Goal: Task Accomplishment & Management: Use online tool/utility

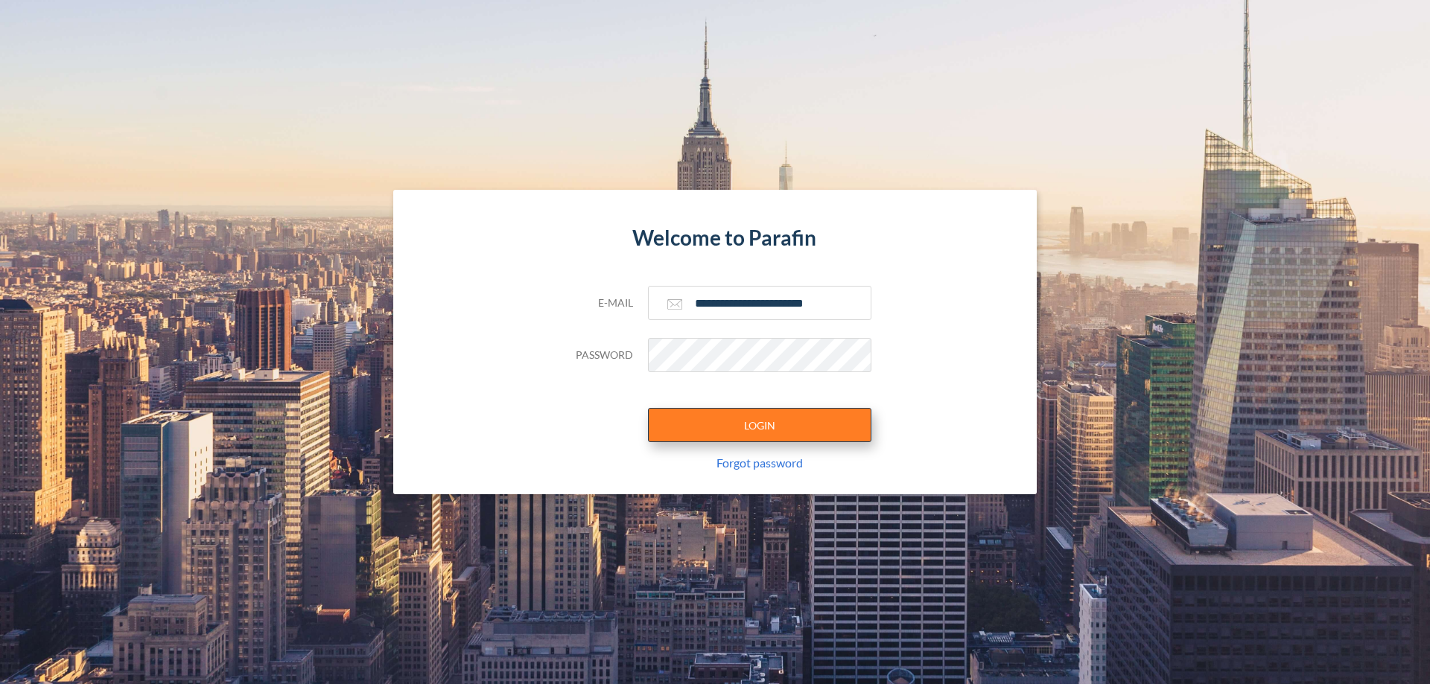
click at [760, 425] on button "LOGIN" at bounding box center [759, 425] width 223 height 34
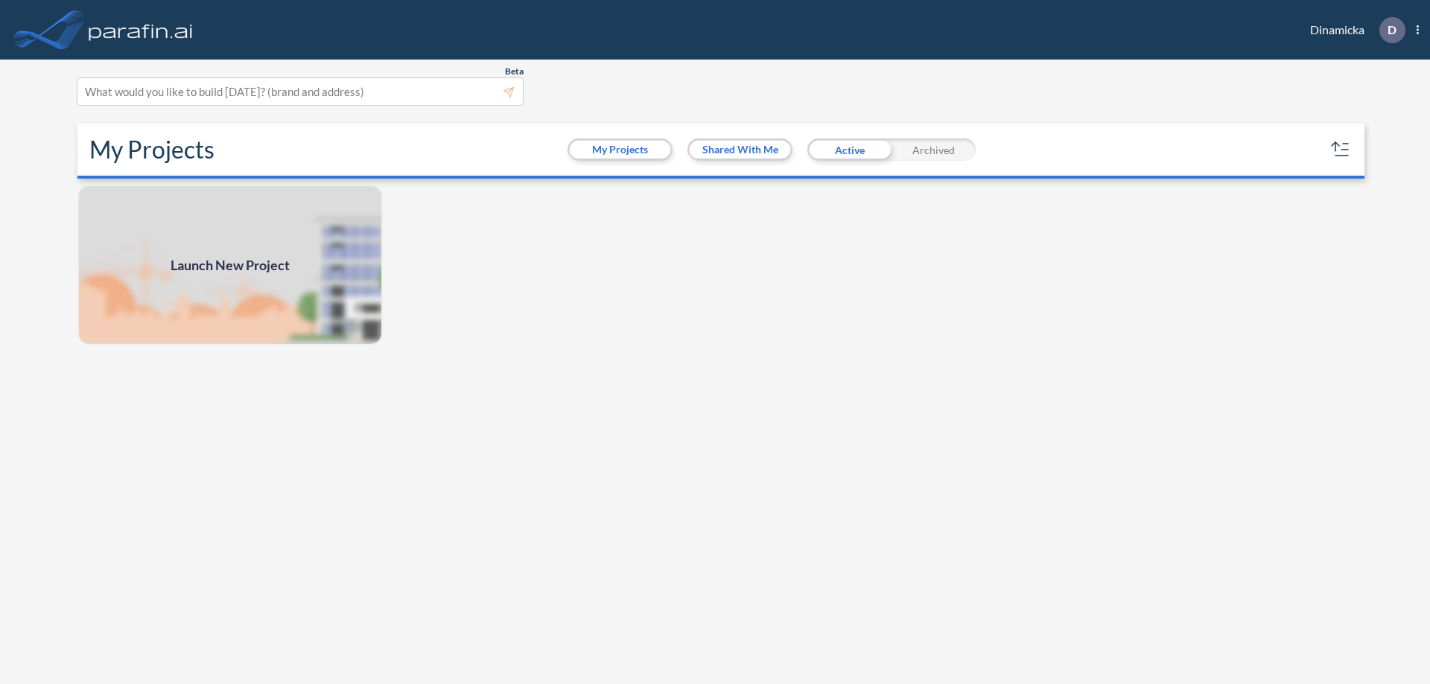
scroll to position [4, 0]
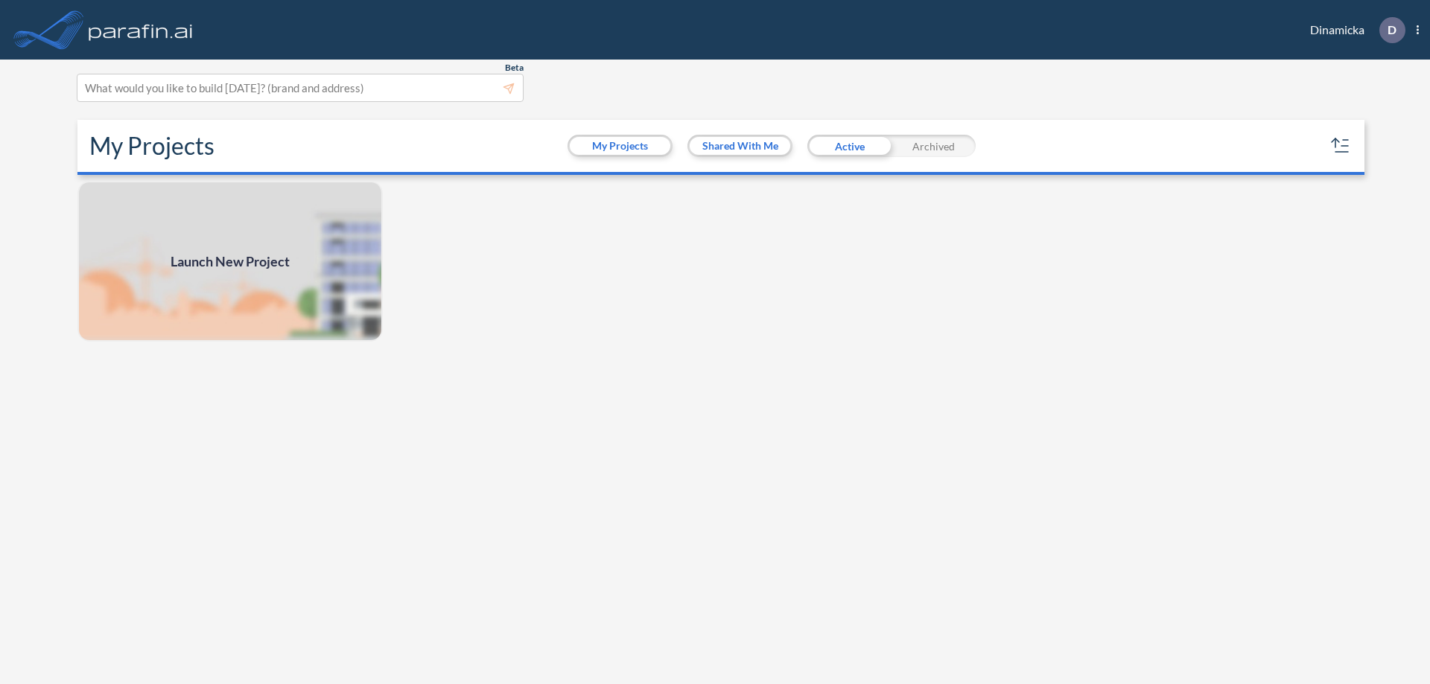
click at [230, 261] on span "Launch New Project" at bounding box center [230, 262] width 119 height 20
